Goal: Task Accomplishment & Management: Use online tool/utility

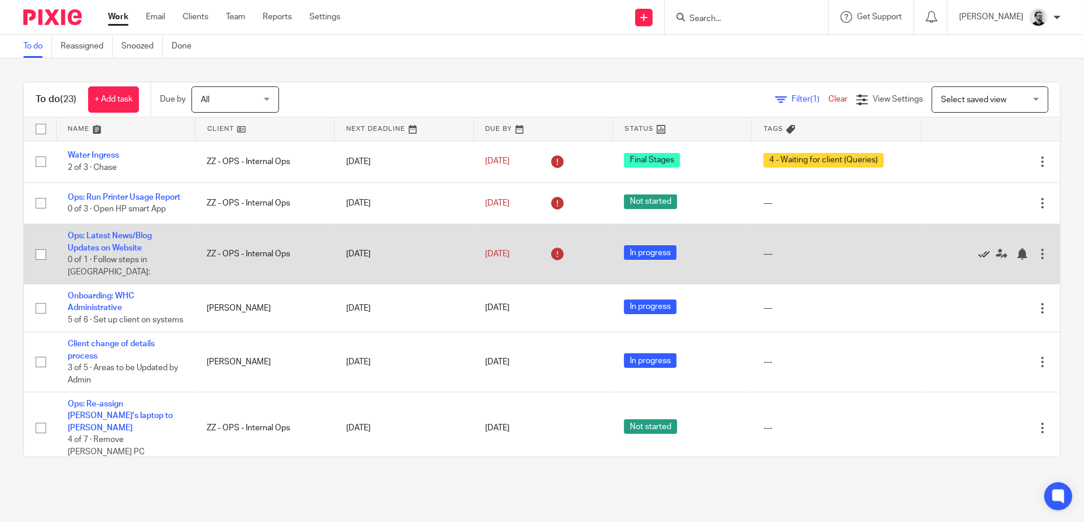
click at [978, 248] on icon at bounding box center [984, 254] width 12 height 12
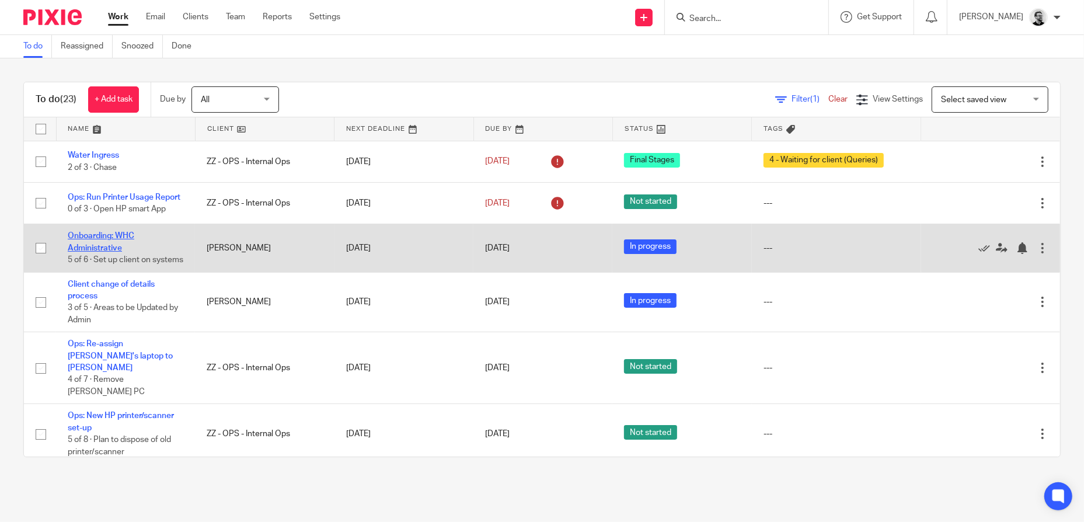
click at [102, 252] on link "Onboarding: WHC Administrative" at bounding box center [101, 242] width 67 height 20
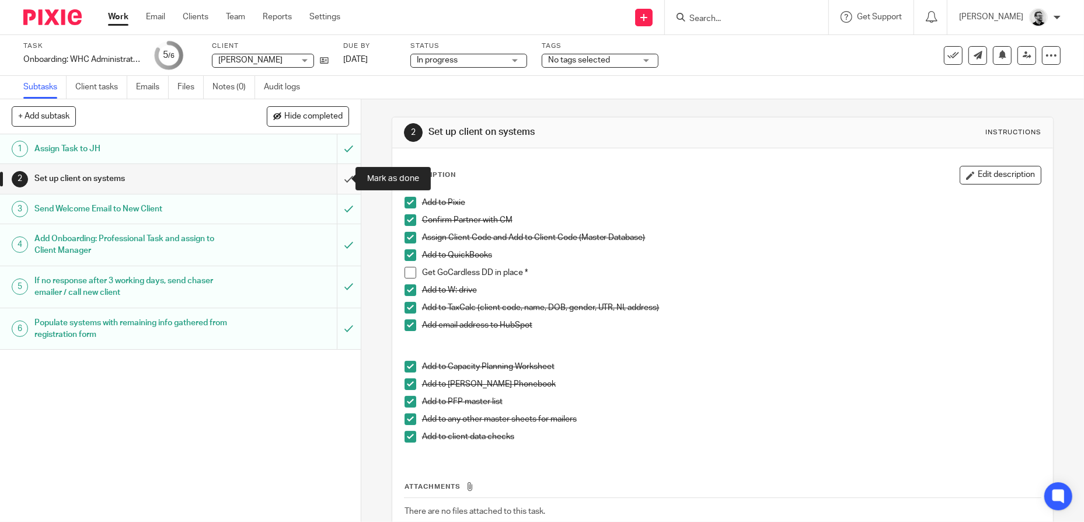
click at [343, 183] on input "submit" at bounding box center [180, 178] width 361 height 29
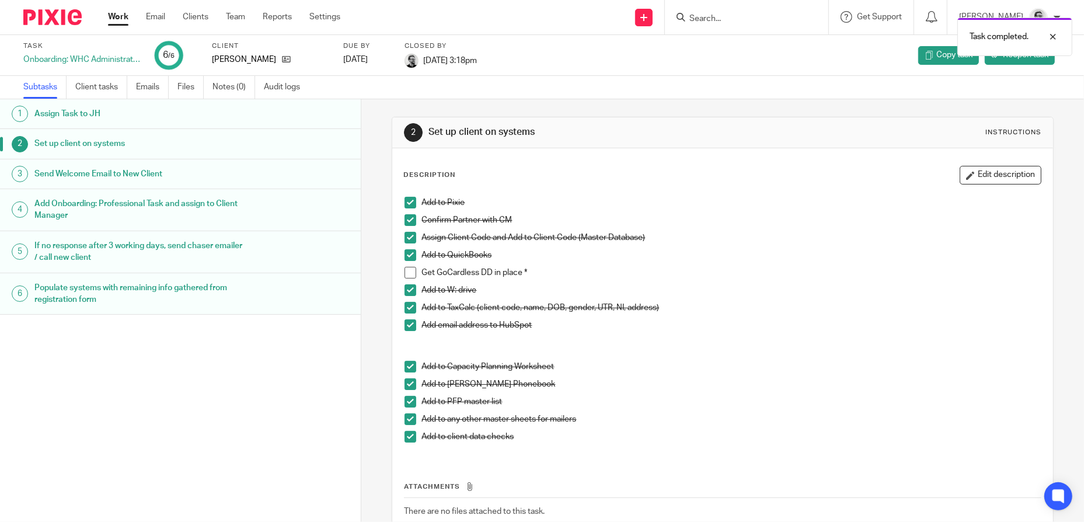
click at [117, 23] on div "Work Email Clients Team Reports Settings Work Email Clients Team Reports Settin…" at bounding box center [226, 17] width 261 height 34
click at [735, 22] on input "Search" at bounding box center [740, 19] width 105 height 11
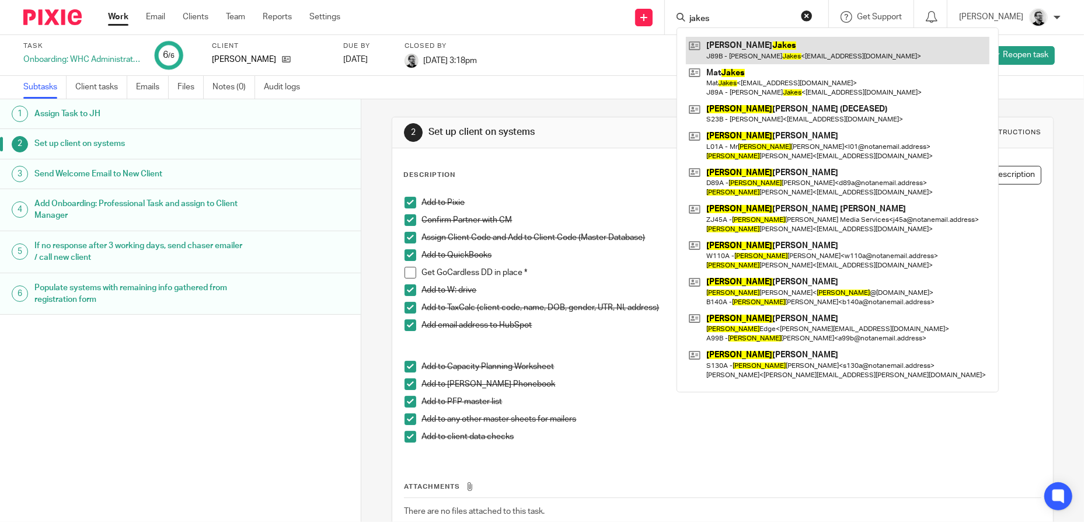
type input "jakes"
click at [768, 57] on link at bounding box center [837, 50] width 303 height 27
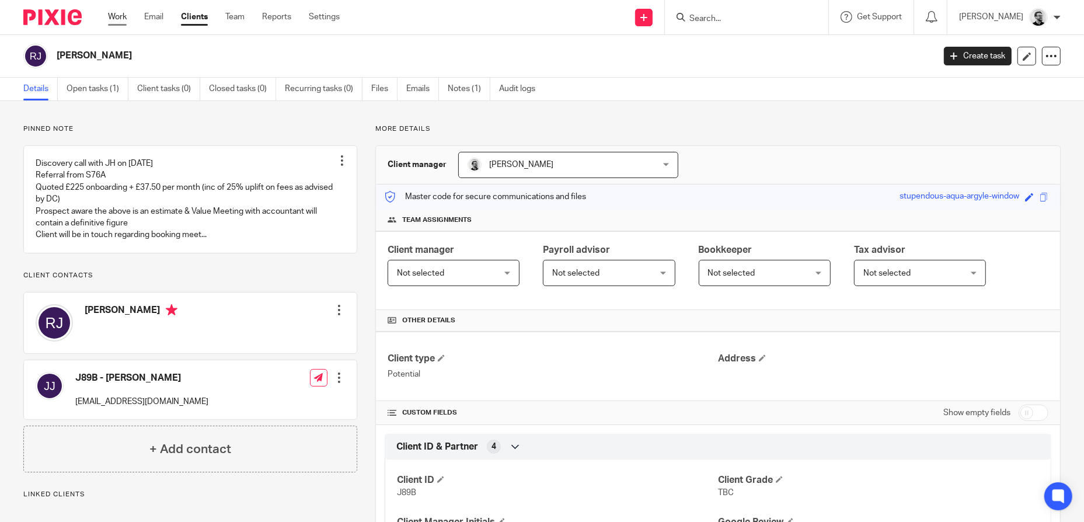
click at [120, 18] on link "Work" at bounding box center [117, 17] width 19 height 12
